Goal: Navigation & Orientation: Find specific page/section

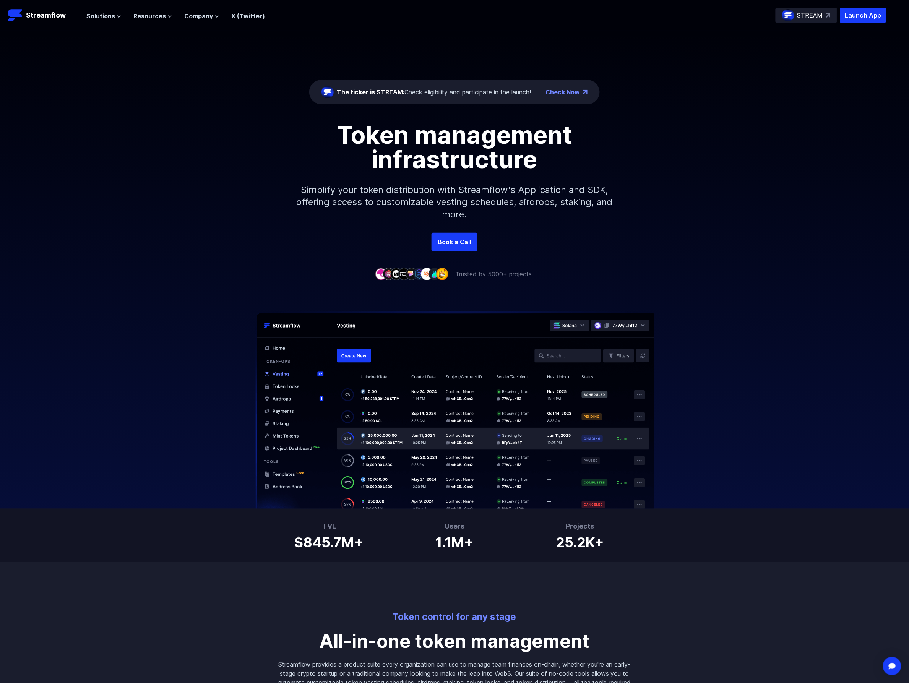
click at [587, 94] on div "Check Now" at bounding box center [567, 92] width 42 height 9
click at [576, 90] on link "Check Now" at bounding box center [563, 92] width 34 height 9
click at [208, 16] on span "Company" at bounding box center [198, 15] width 29 height 9
click at [161, 12] on span "Resources" at bounding box center [149, 15] width 32 height 9
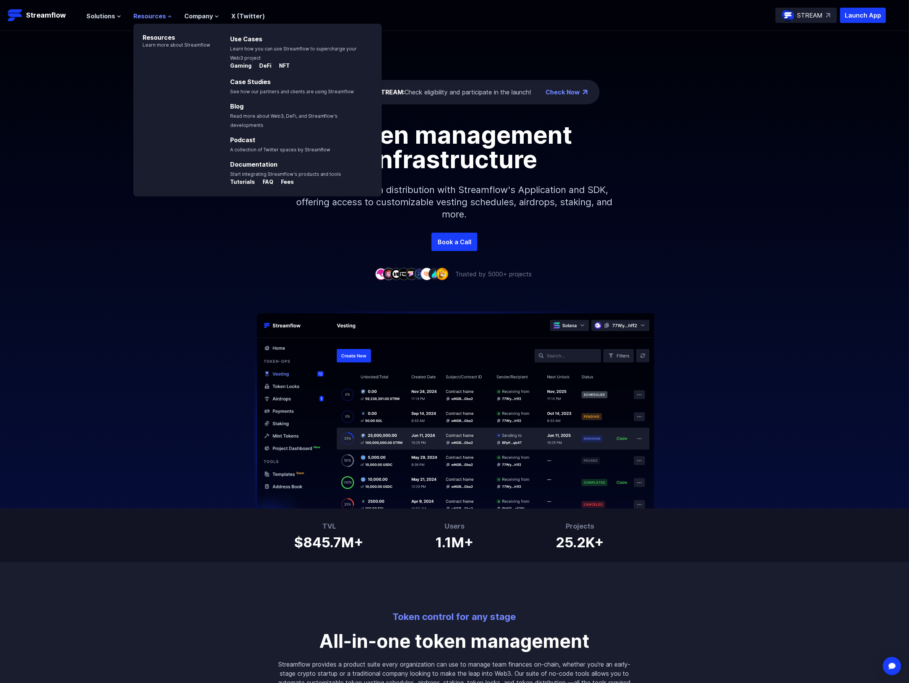
click at [161, 12] on span "Resources" at bounding box center [149, 15] width 32 height 9
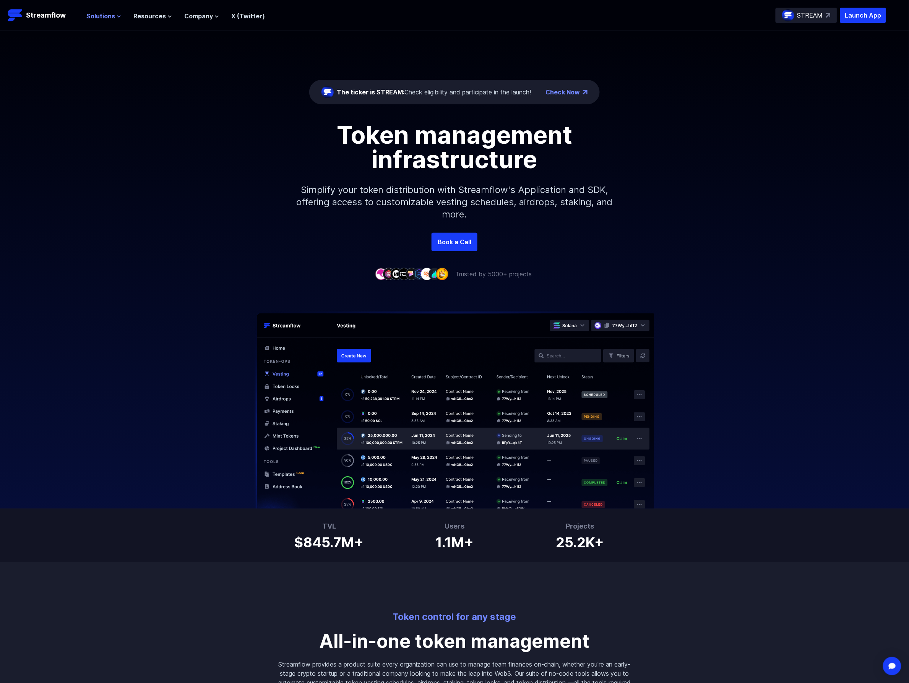
click at [111, 11] on span "Solutions" at bounding box center [100, 15] width 29 height 9
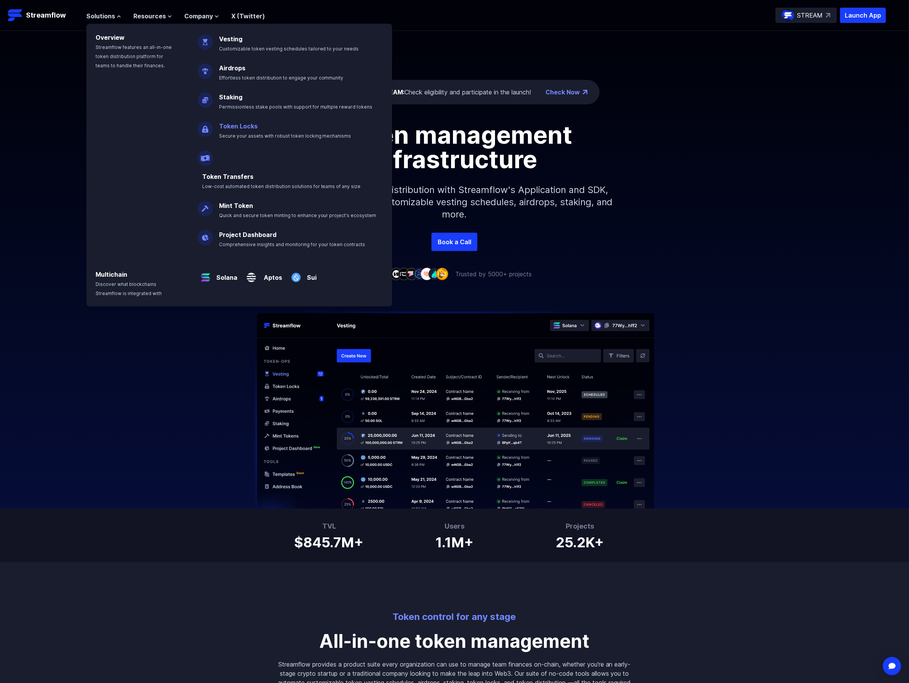
click at [285, 131] on p "Token Locks Secure your assets with robust token locking mechanisms" at bounding box center [290, 127] width 152 height 24
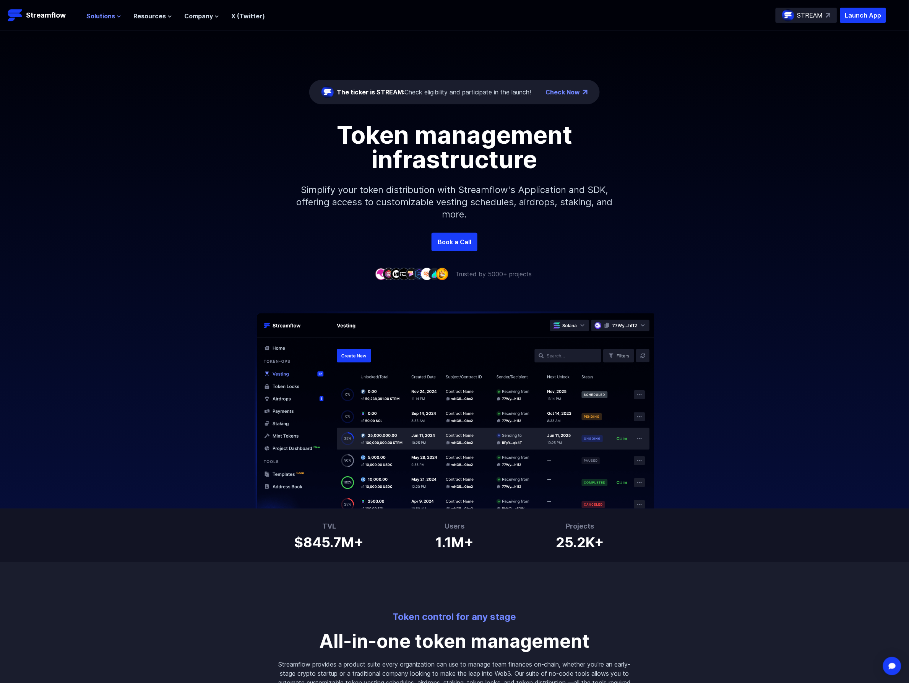
click at [117, 18] on button "Solutions" at bounding box center [103, 15] width 35 height 9
